Goal: Navigation & Orientation: Find specific page/section

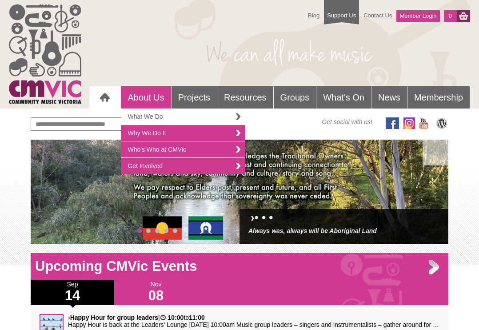
click at [148, 112] on link "What We Do" at bounding box center [183, 116] width 124 height 16
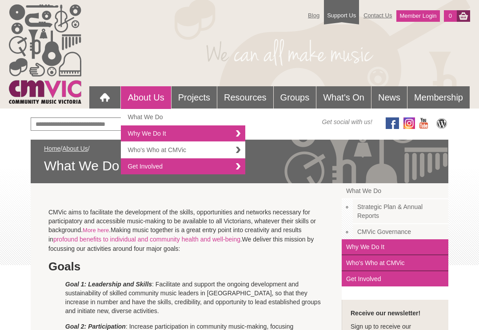
click at [144, 148] on link "Who's Who at CMVic" at bounding box center [183, 150] width 124 height 16
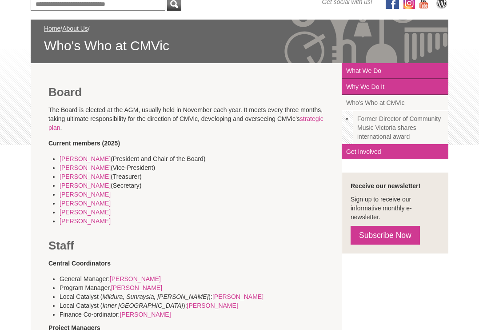
scroll to position [119, 0]
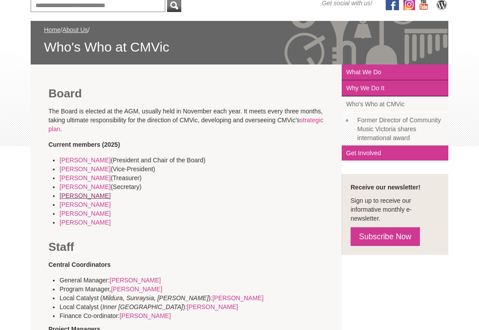
click at [78, 196] on link "Libby Price" at bounding box center [85, 195] width 51 height 7
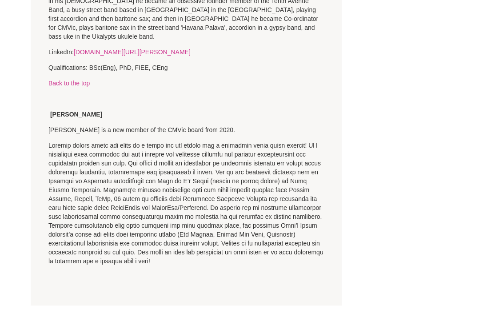
scroll to position [2949, 0]
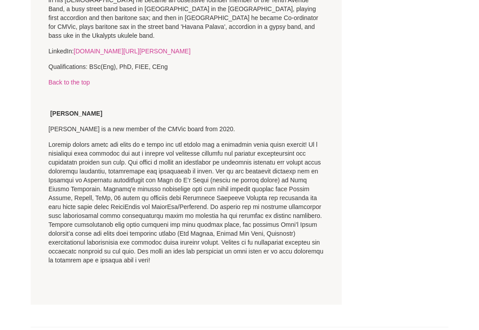
click at [404, 329] on strong "› Membership" at bounding box center [417, 334] width 40 height 7
